Goal: Information Seeking & Learning: Check status

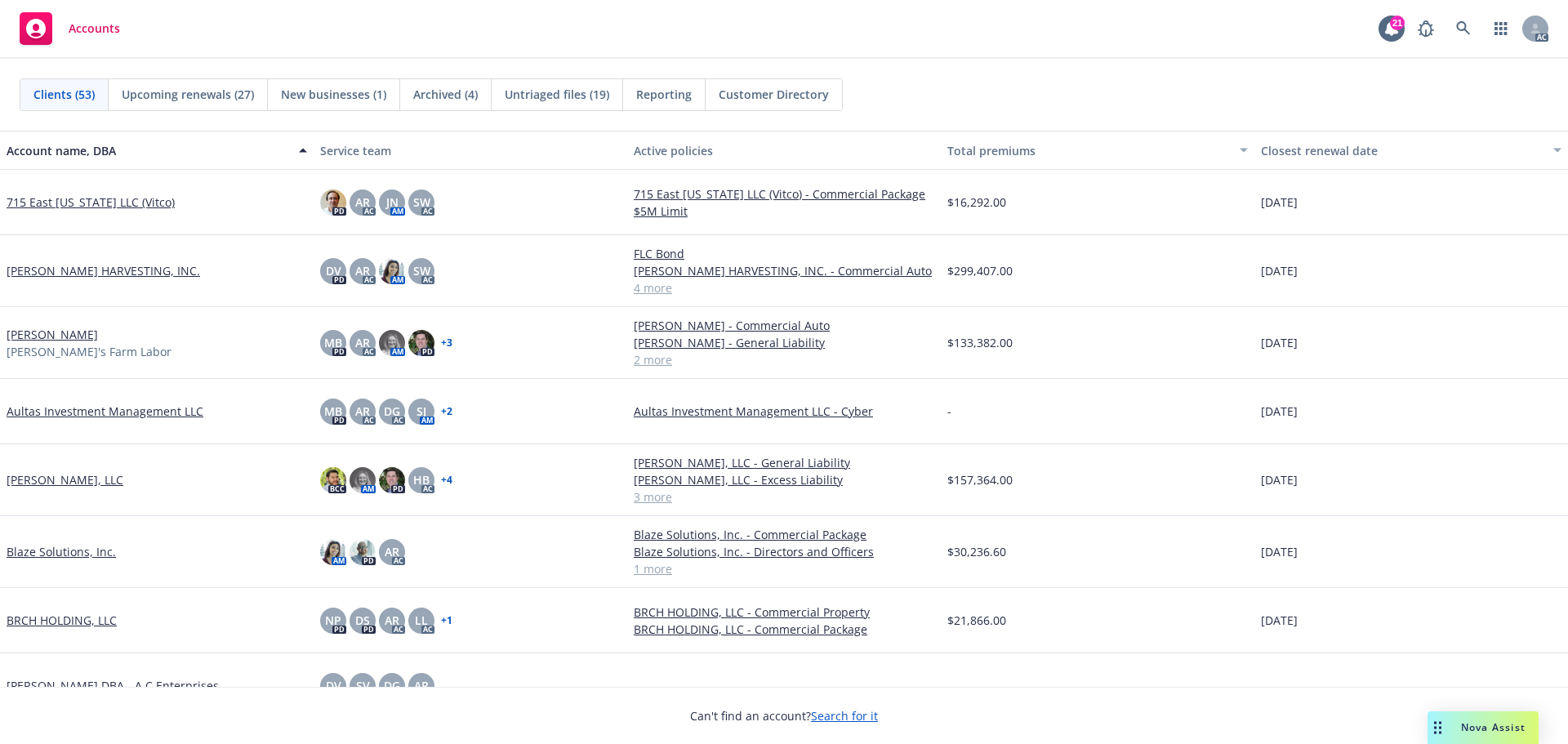
click at [190, 92] on span "Upcoming renewals (27)" at bounding box center [187, 94] width 132 height 17
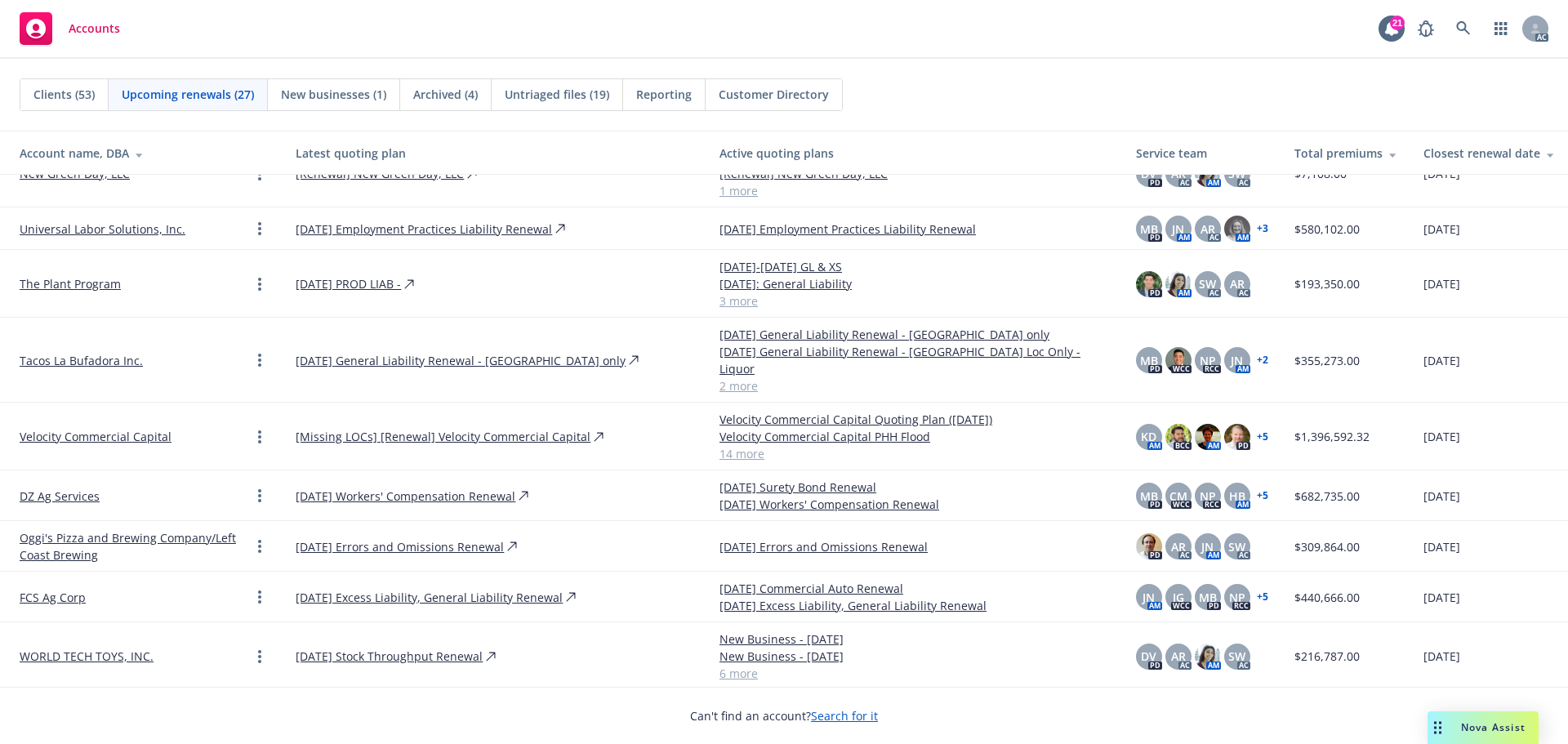
scroll to position [408, 0]
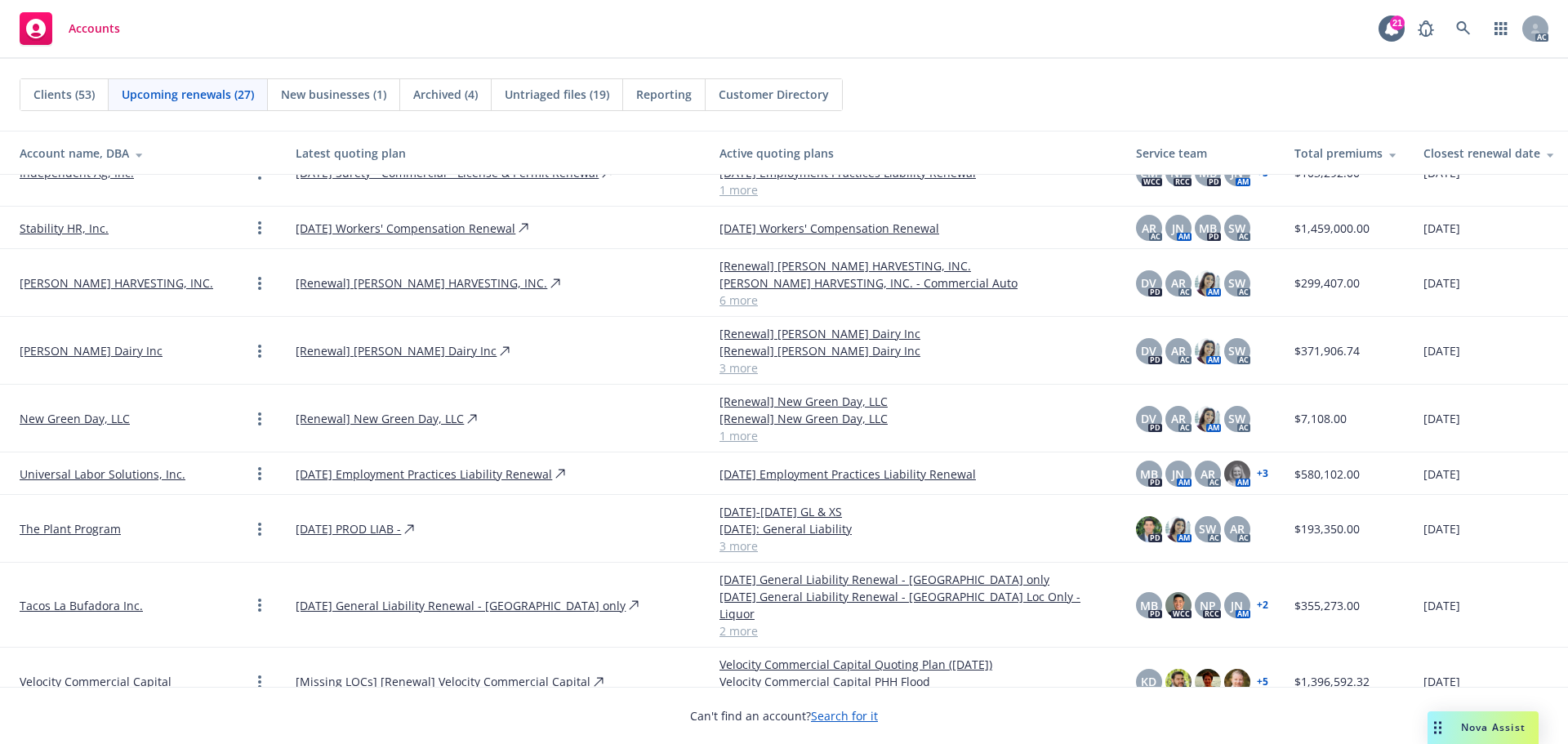
click at [112, 354] on link "[PERSON_NAME] Dairy Inc" at bounding box center [91, 351] width 142 height 17
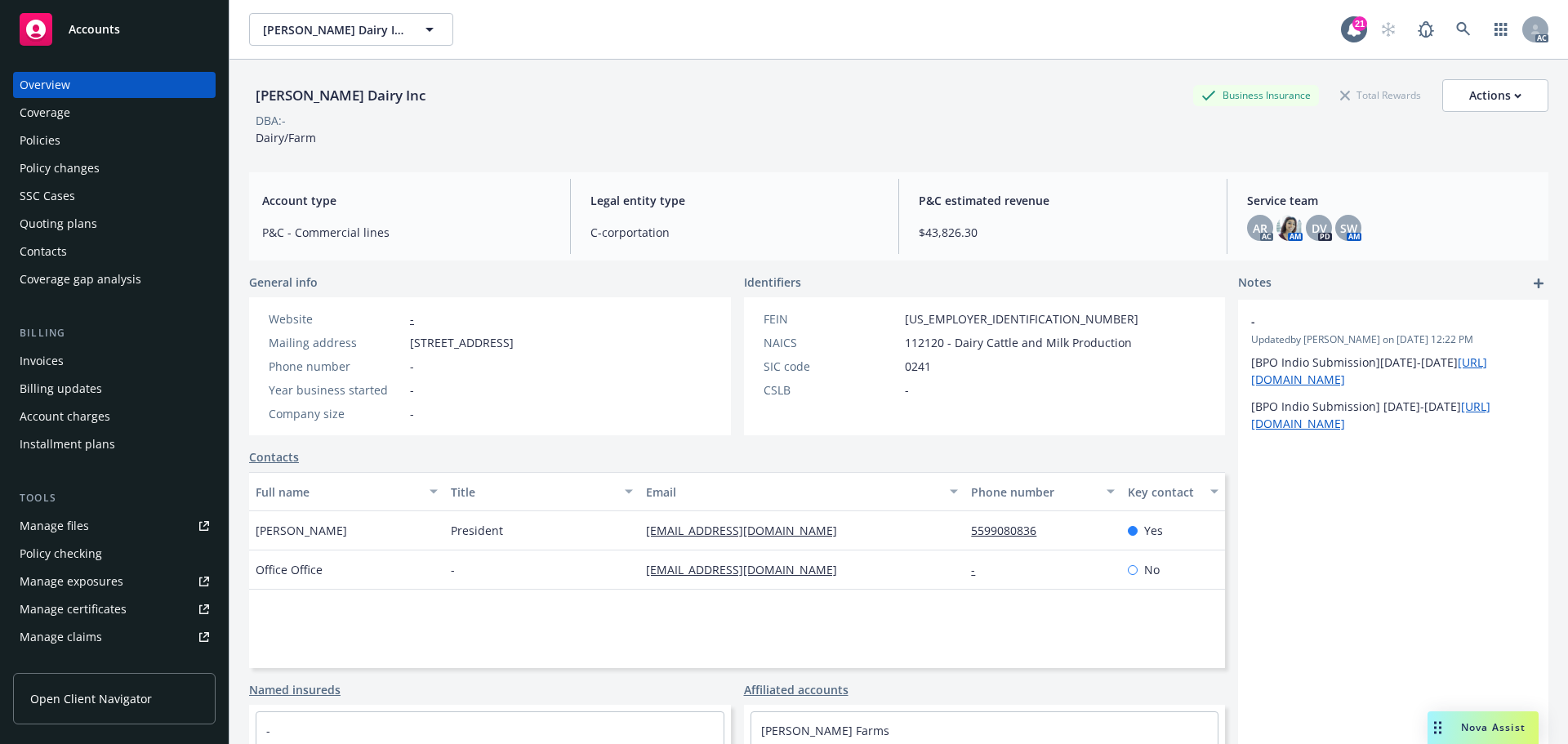
click at [84, 135] on div "Policies" at bounding box center [115, 140] width 189 height 26
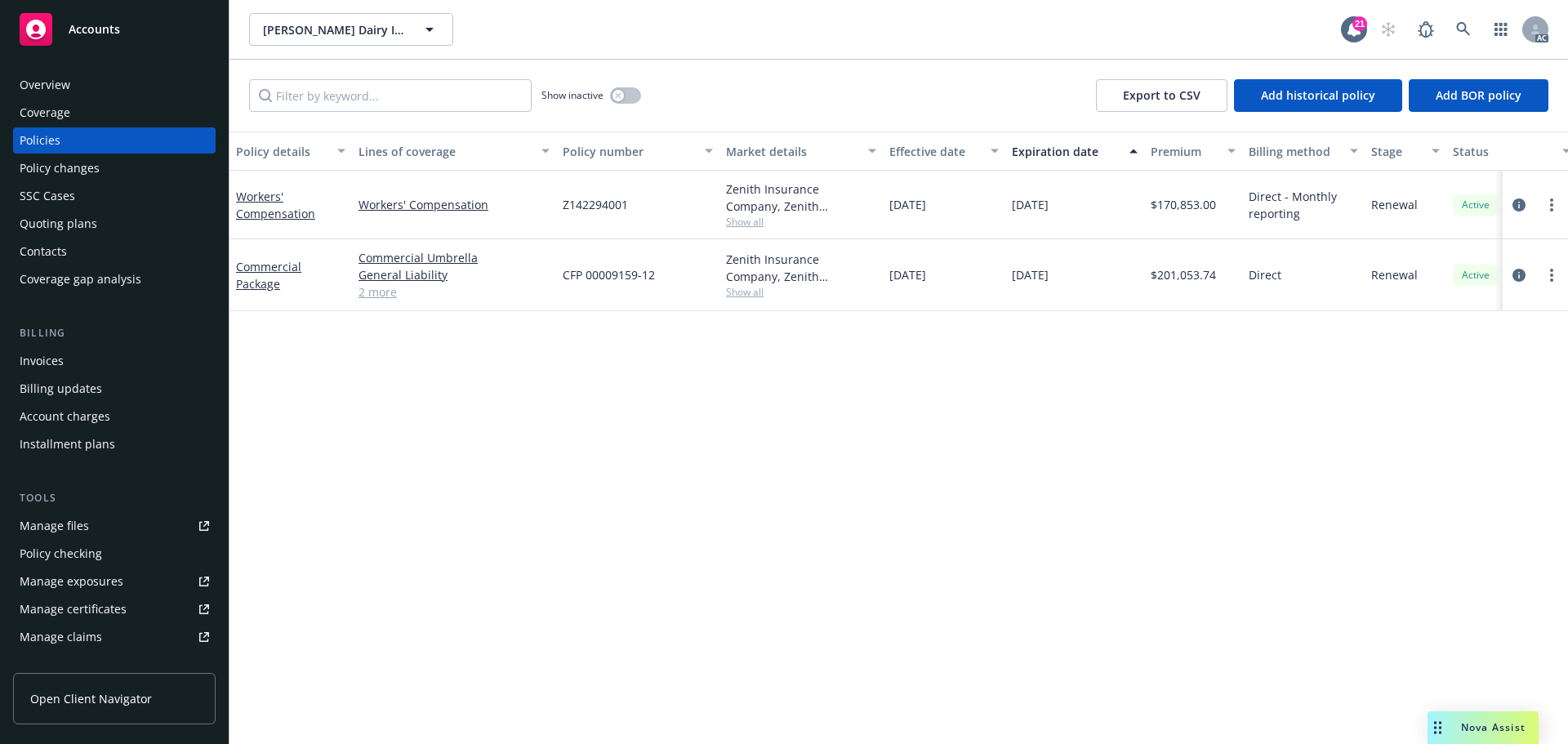
click at [599, 274] on span "CFP 00009159-12" at bounding box center [609, 274] width 93 height 17
copy span "CFP 00009159-12"
